Goal: Task Accomplishment & Management: Use online tool/utility

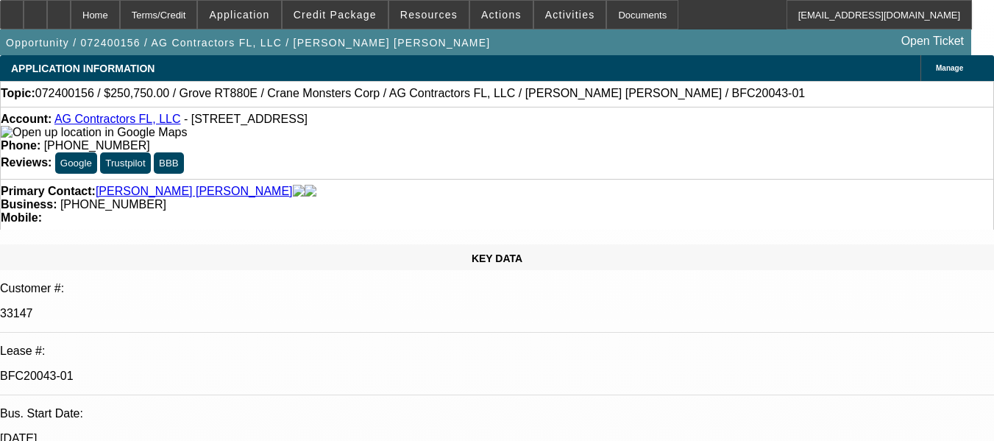
select select "0.15"
select select "0"
select select "2"
select select "0.1"
select select "4"
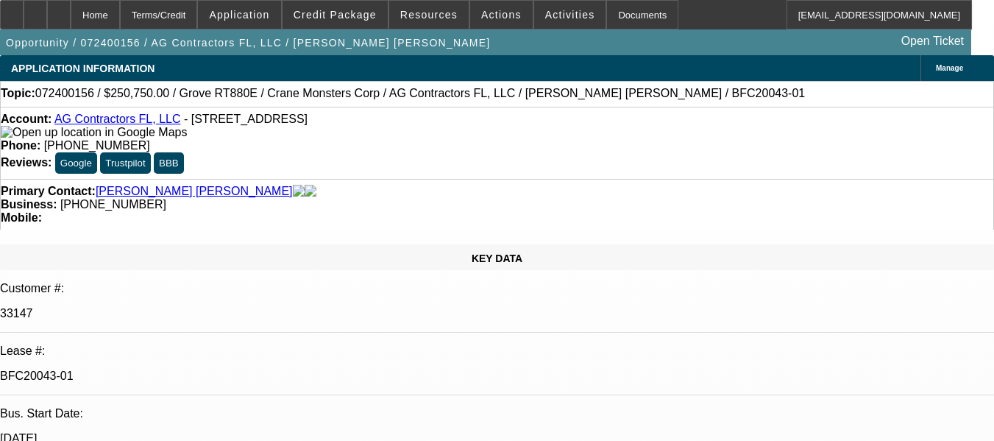
select select "0.15"
select select "0"
select select "2"
select select "0.1"
select select "4"
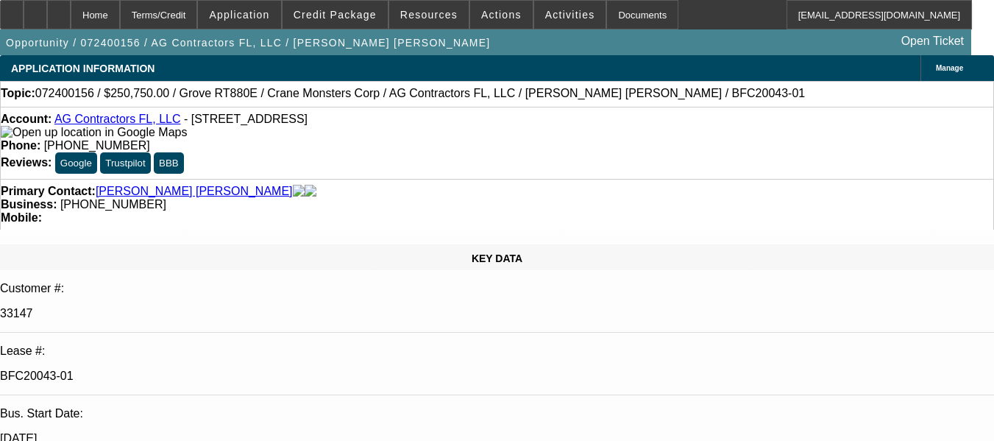
select select "0.15"
select select "0"
select select "2"
select select "0.1"
select select "4"
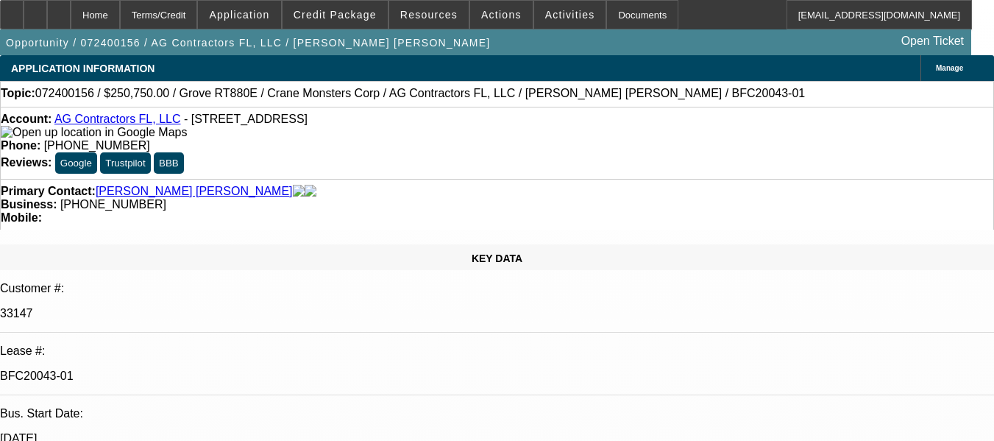
select select "0"
select select "2"
select select "0.1"
select select "4"
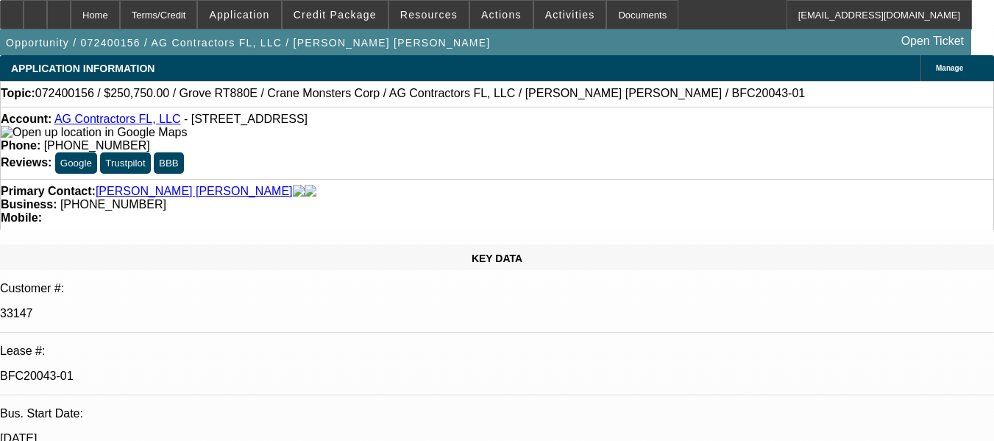
scroll to position [652, 0]
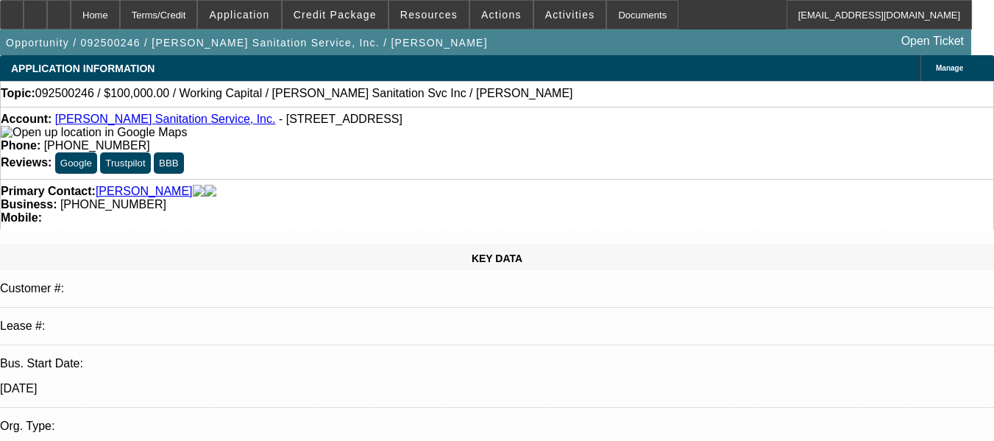
select select "0"
select select "2"
select select "0"
select select "6"
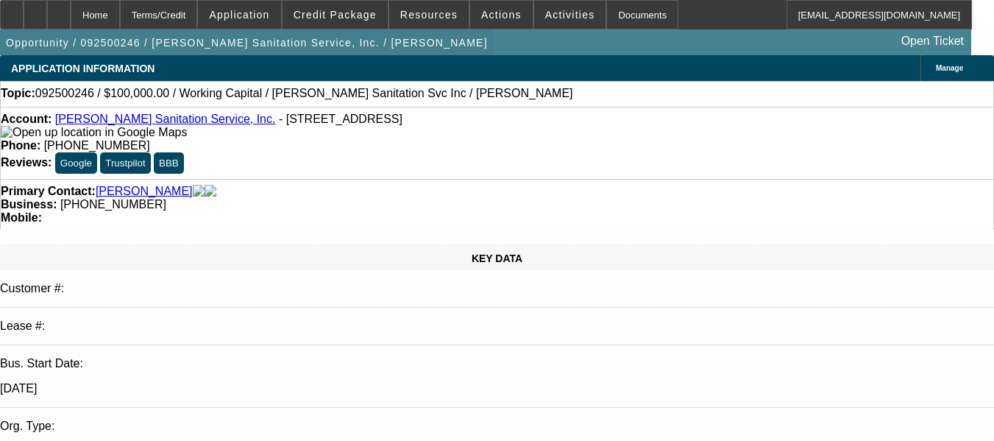
scroll to position [2669, 0]
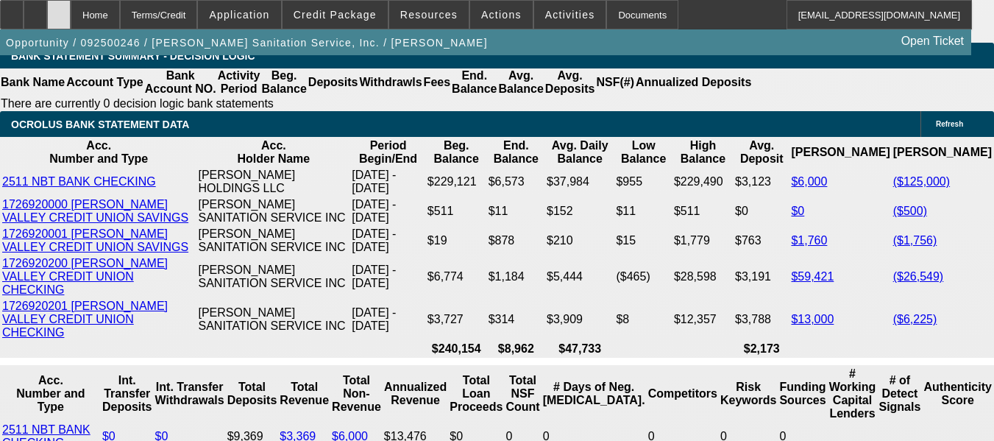
click at [71, 10] on div at bounding box center [59, 14] width 24 height 29
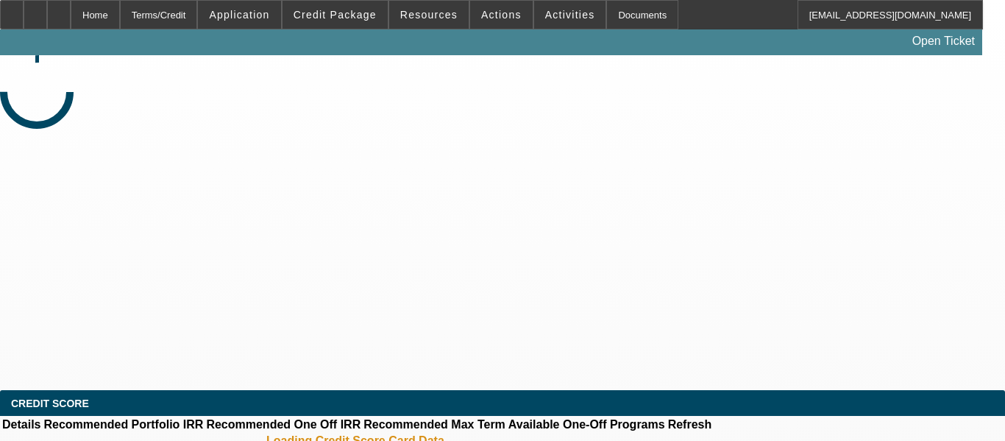
select select "0"
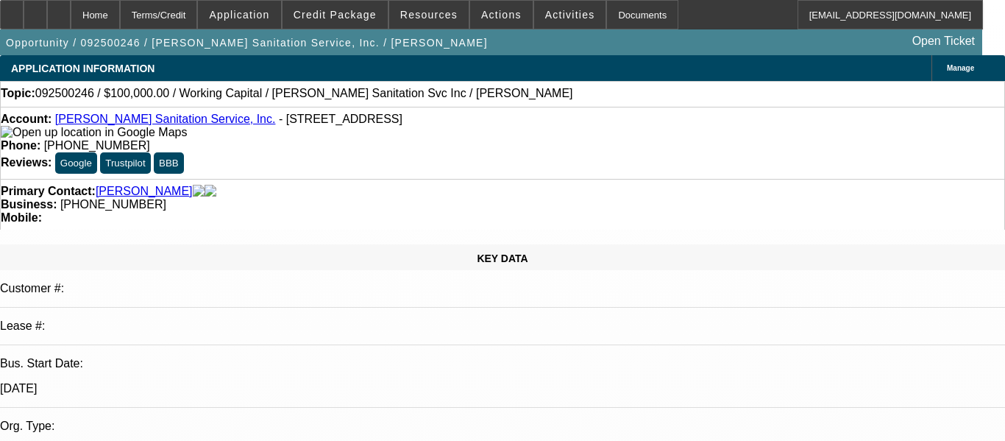
select select "2"
select select "6"
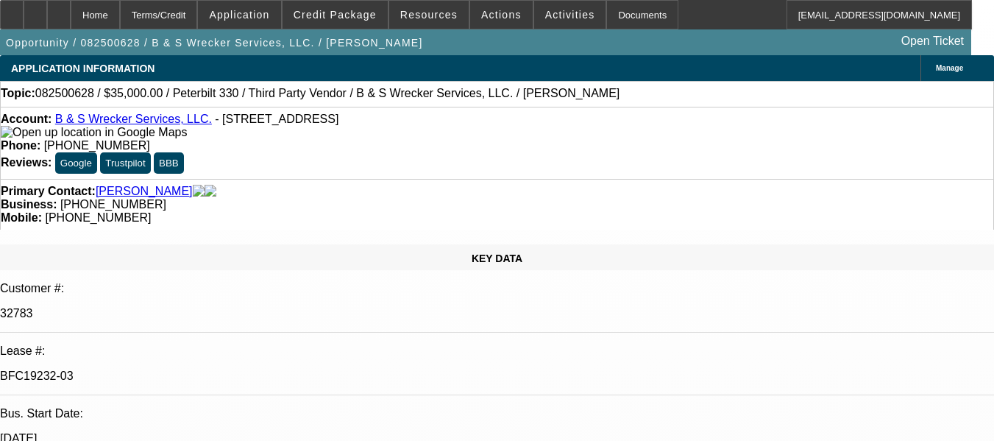
select select "0"
select select "6"
select select "0"
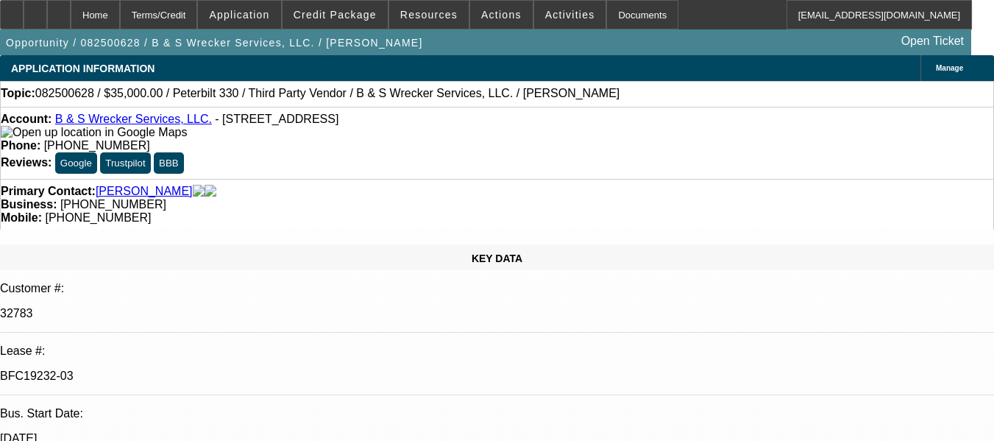
select select "0"
select select "6"
select select "0"
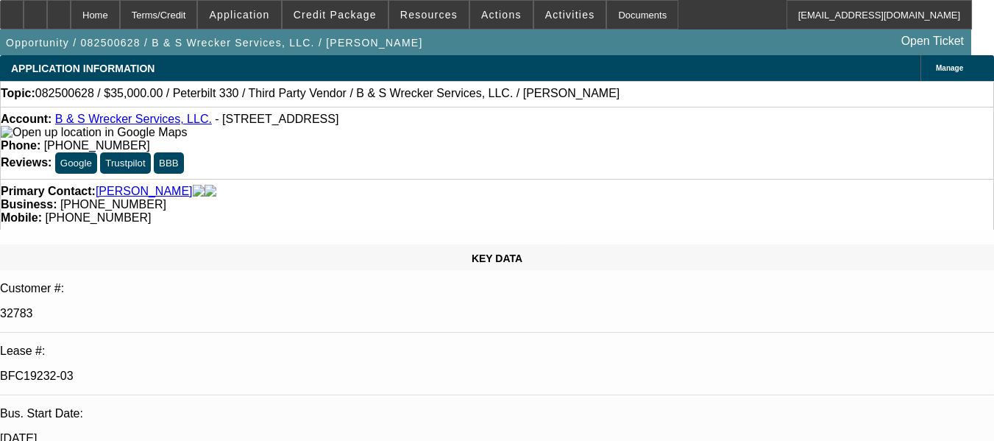
select select "0"
select select "6"
click at [59, 10] on icon at bounding box center [59, 10] width 0 height 0
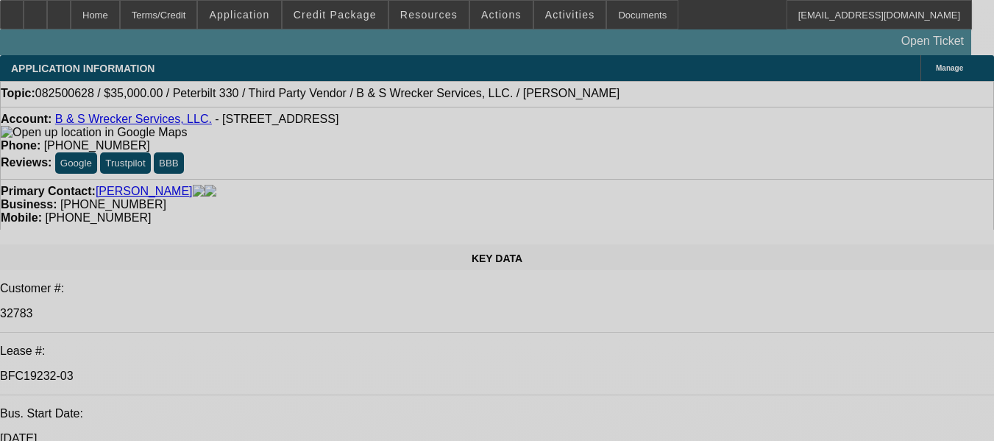
select select "0"
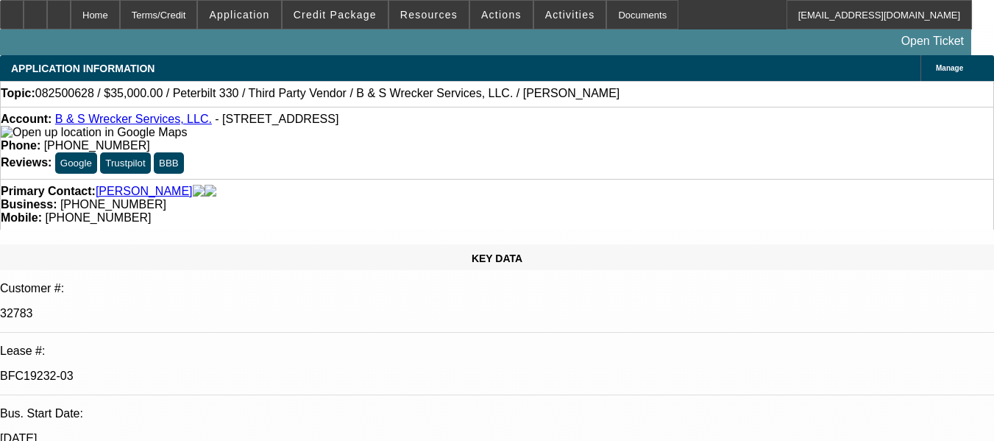
select select "0"
select select "6"
select select "0"
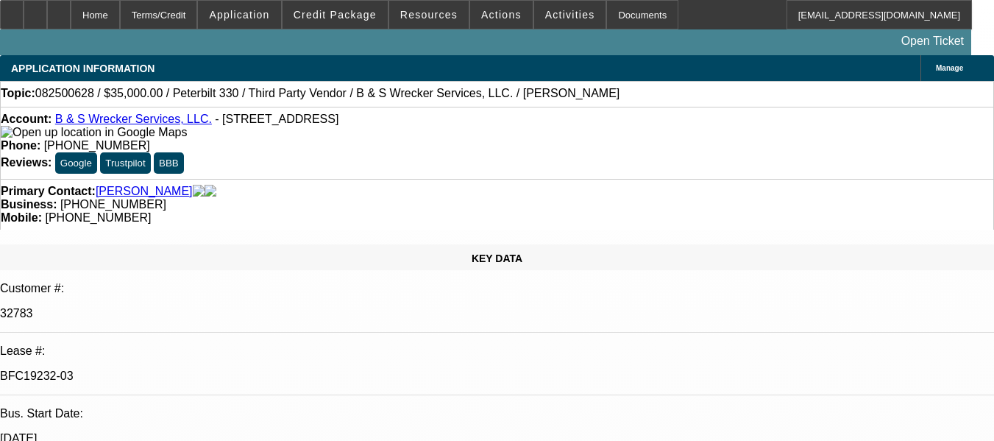
select select "6"
select select "0"
select select "6"
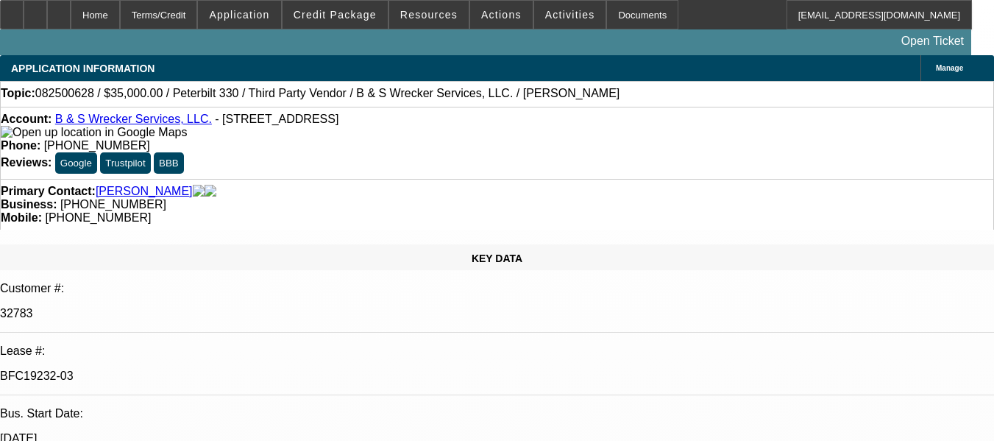
scroll to position [661, 0]
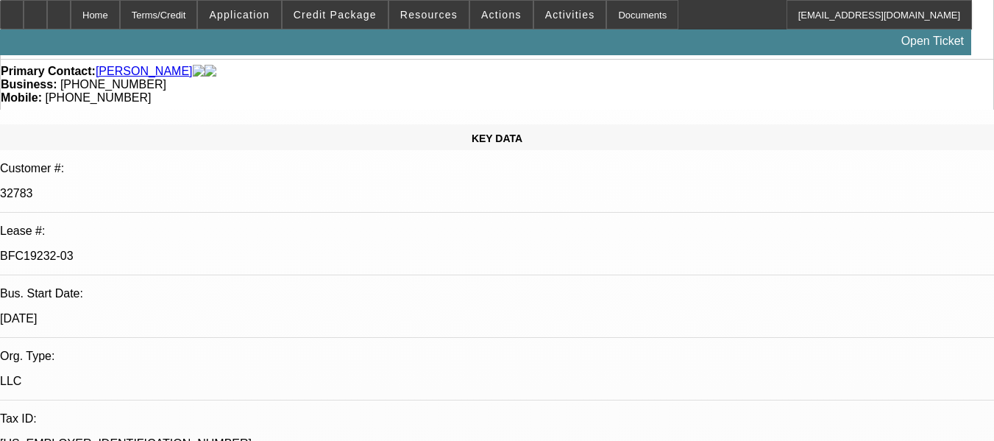
scroll to position [0, 0]
